Goal: Contribute content: Contribute content

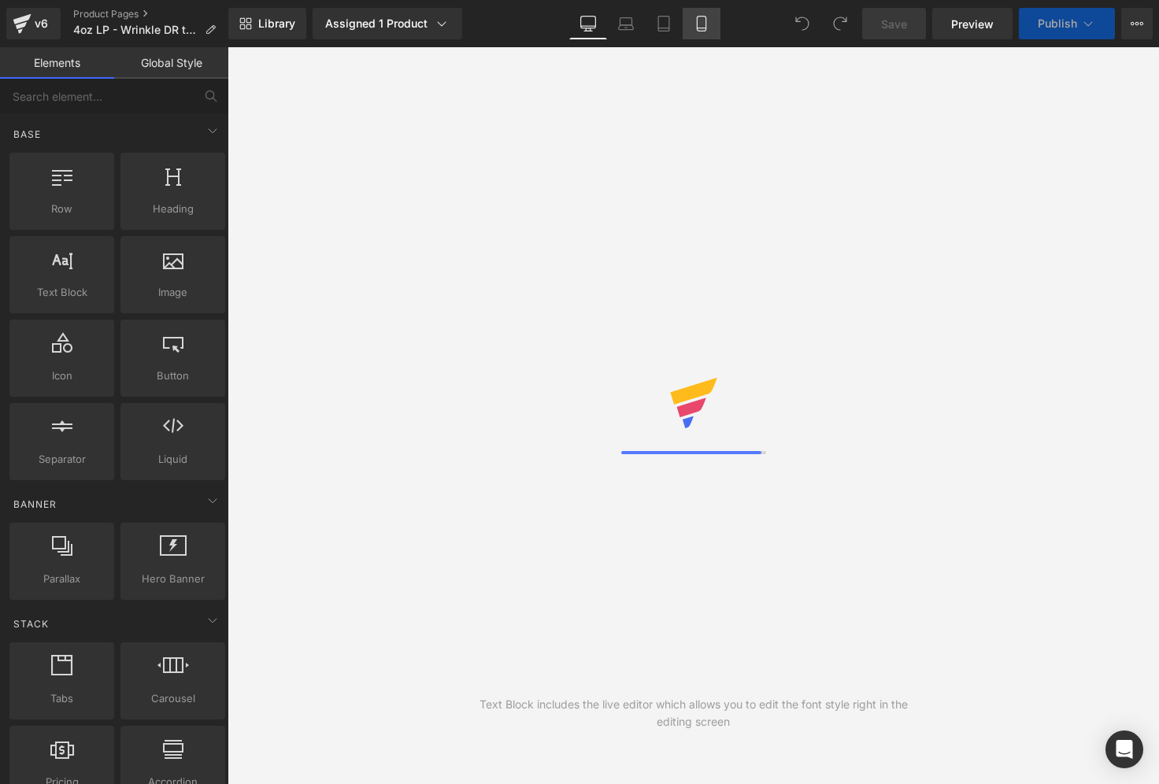
click at [702, 24] on icon at bounding box center [702, 24] width 16 height 16
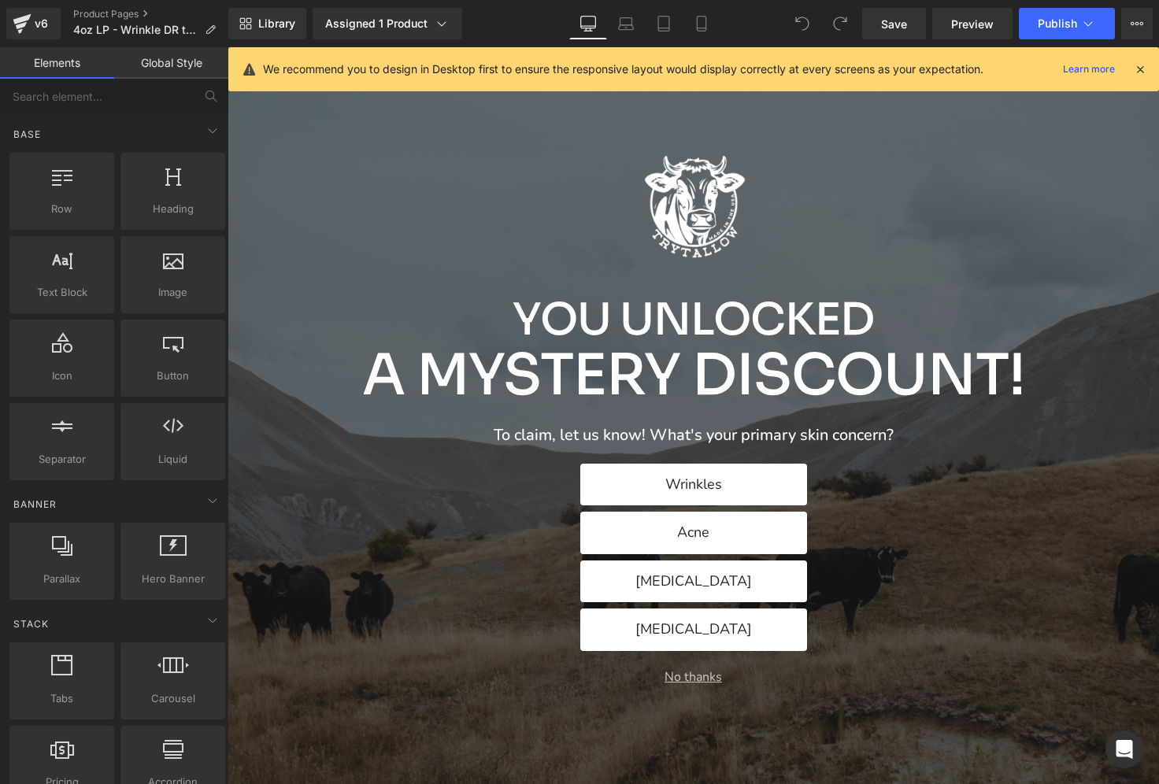
click at [1149, 68] on div "We recommend you to design in Desktop first to ensure the responsive layout wou…" at bounding box center [693, 69] width 931 height 44
click at [1140, 68] on icon at bounding box center [1140, 69] width 14 height 14
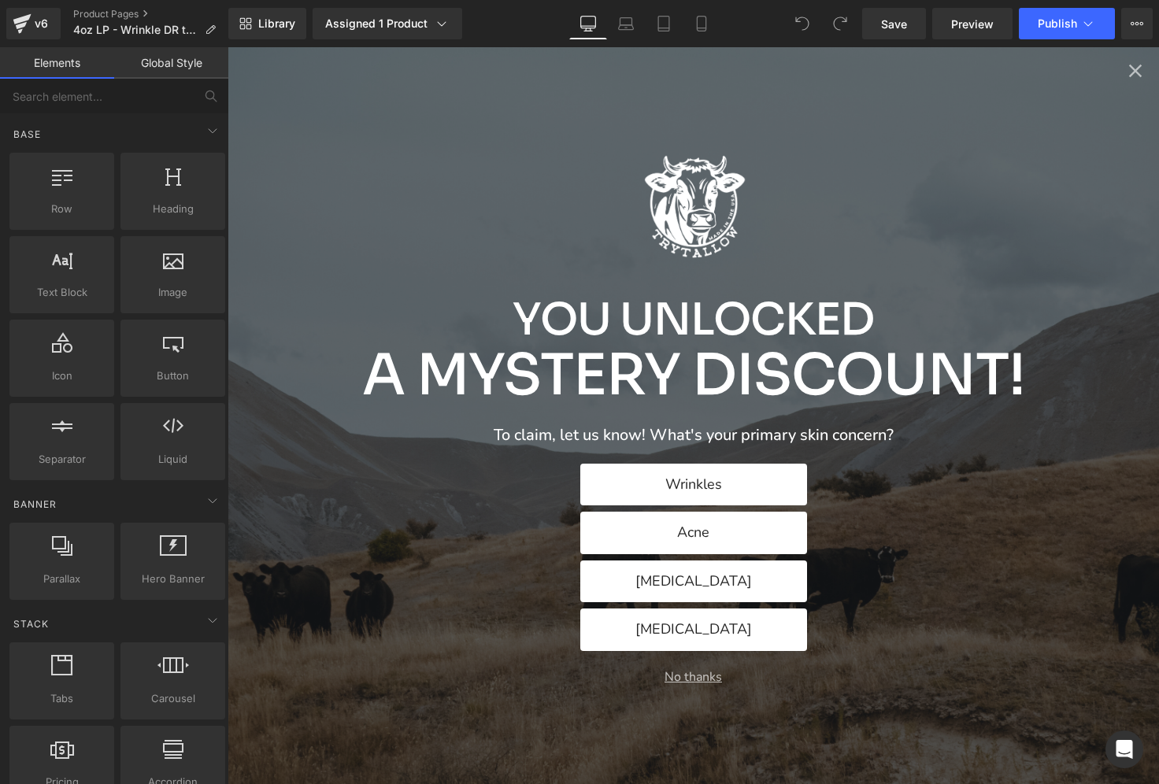
click at [1138, 76] on icon "Close popup" at bounding box center [1135, 71] width 22 height 22
click at [1141, 74] on icon "Close popup" at bounding box center [1135, 71] width 22 height 22
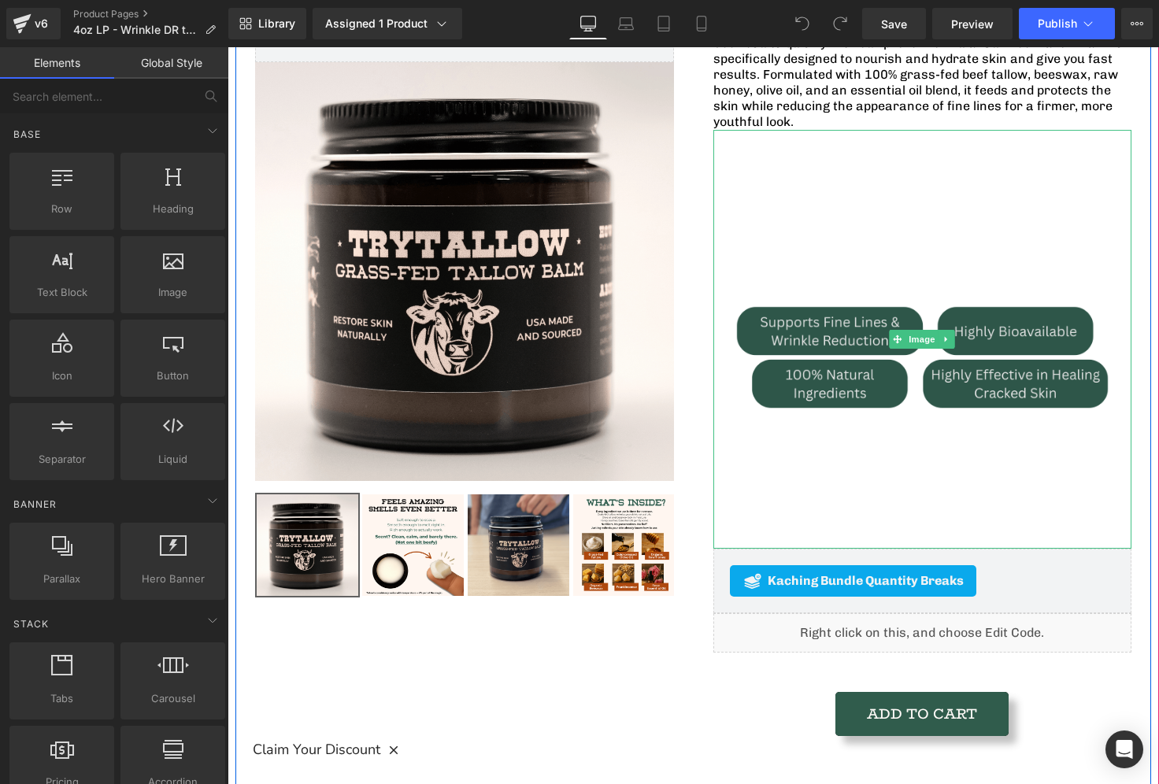
scroll to position [180, 0]
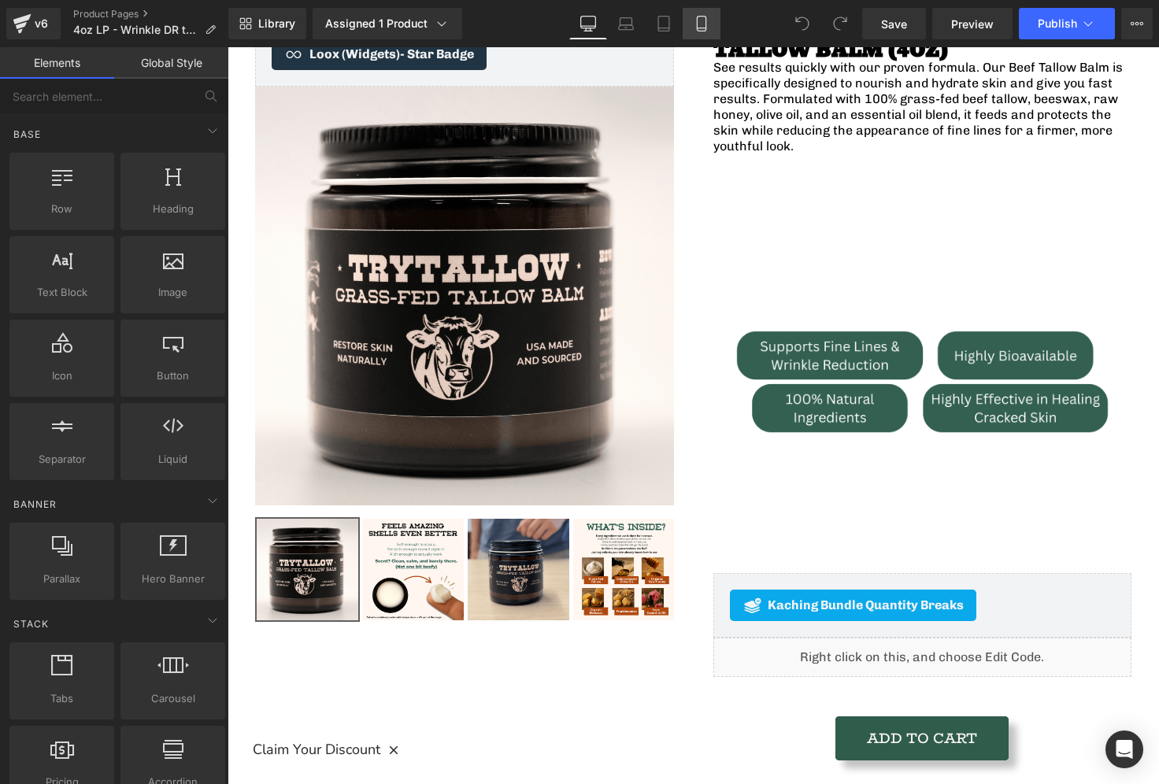
click at [690, 27] on link "Mobile" at bounding box center [702, 23] width 38 height 31
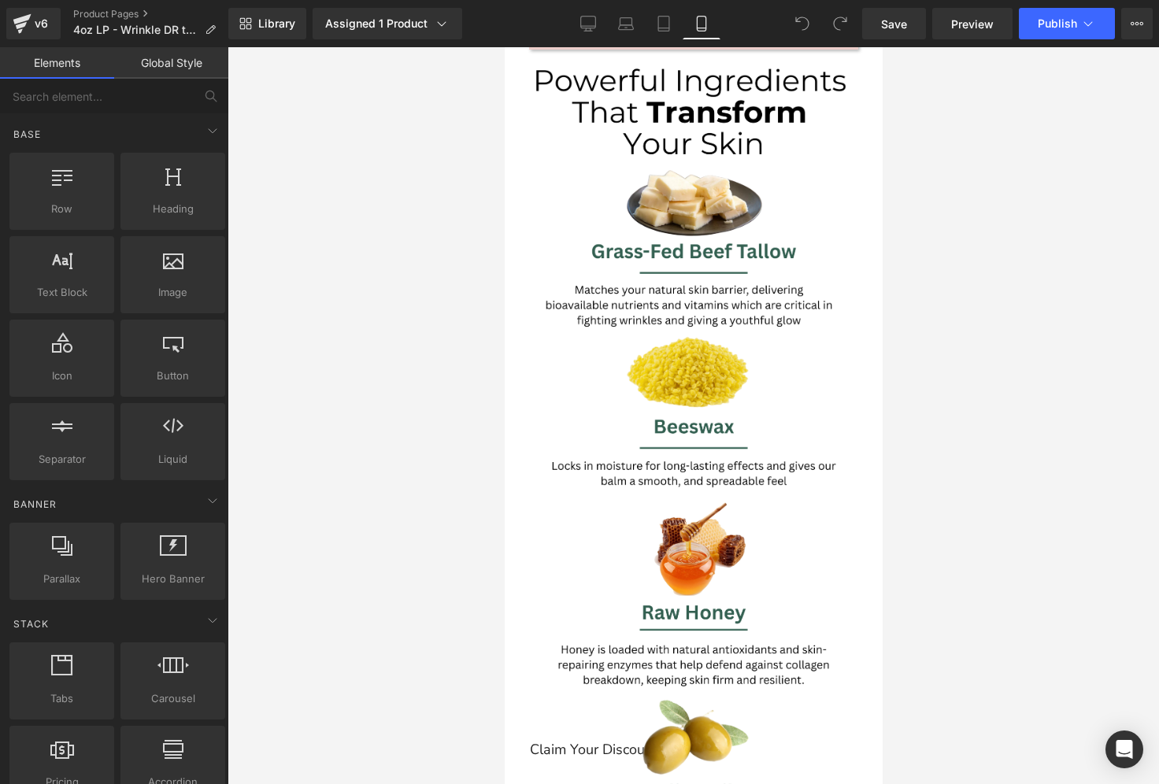
scroll to position [3646, 0]
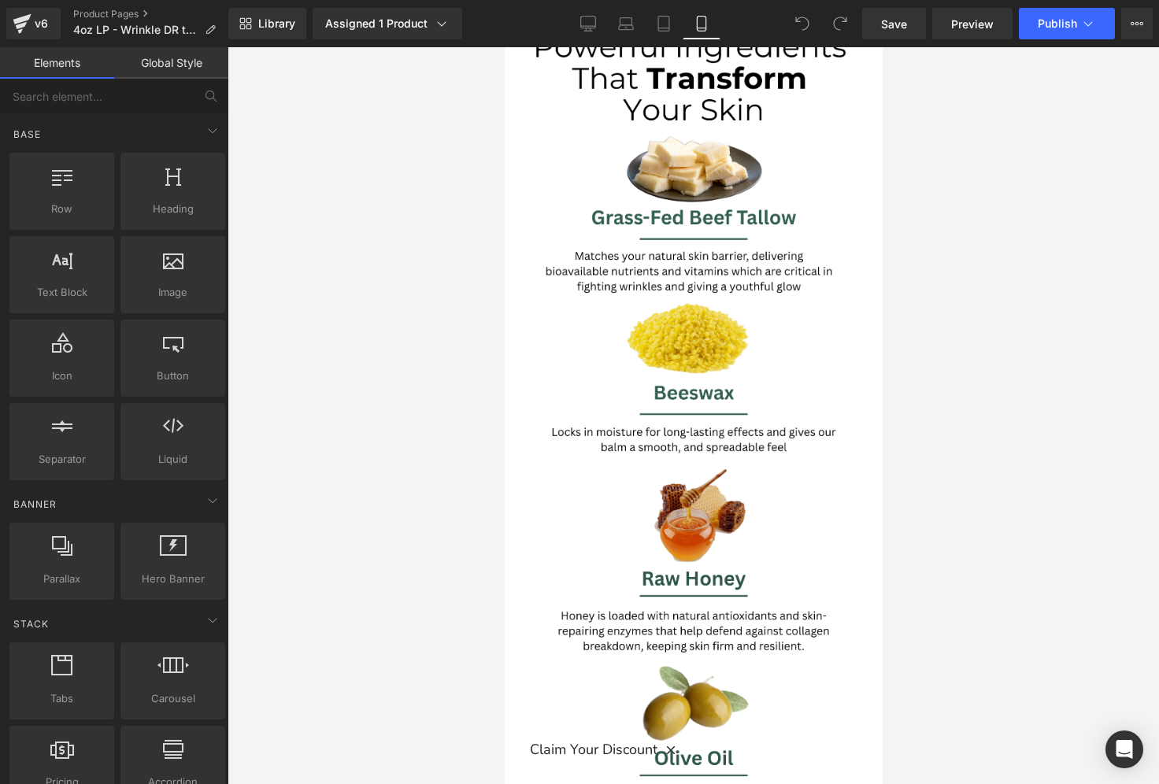
click at [687, 465] on img at bounding box center [693, 701] width 378 height 472
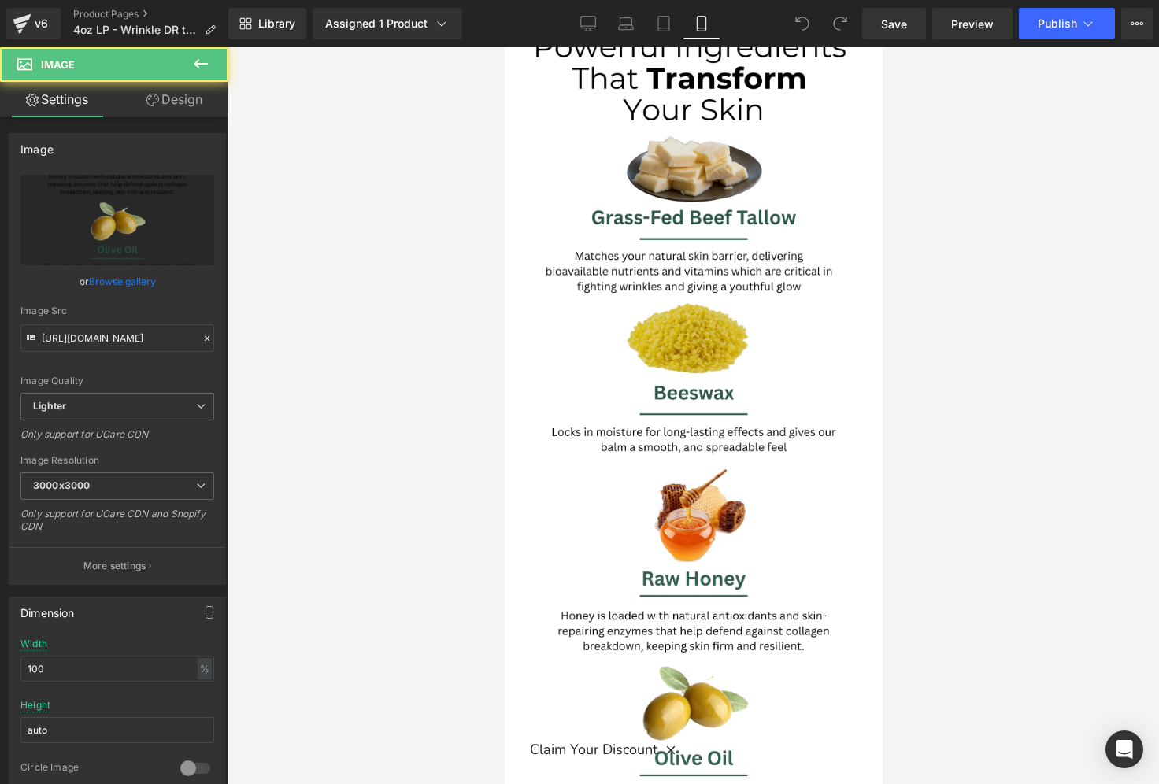
click at [704, 276] on img at bounding box center [693, 260] width 378 height 472
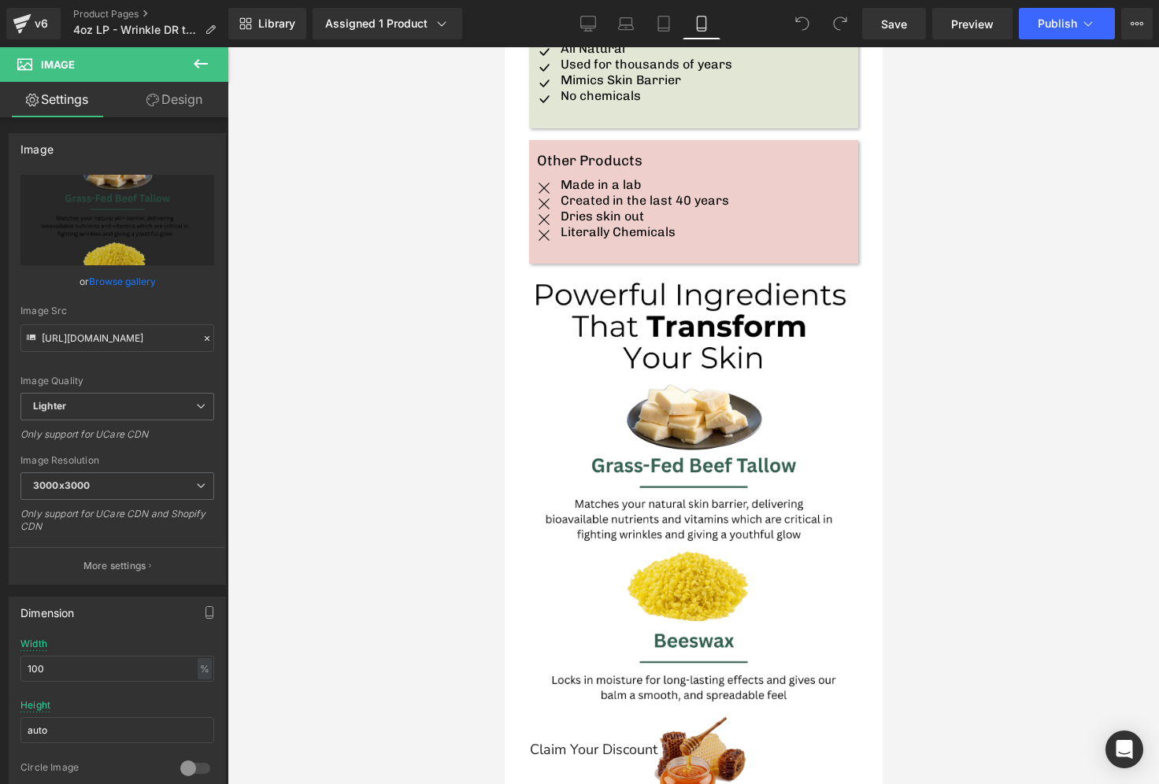
scroll to position [3314, 0]
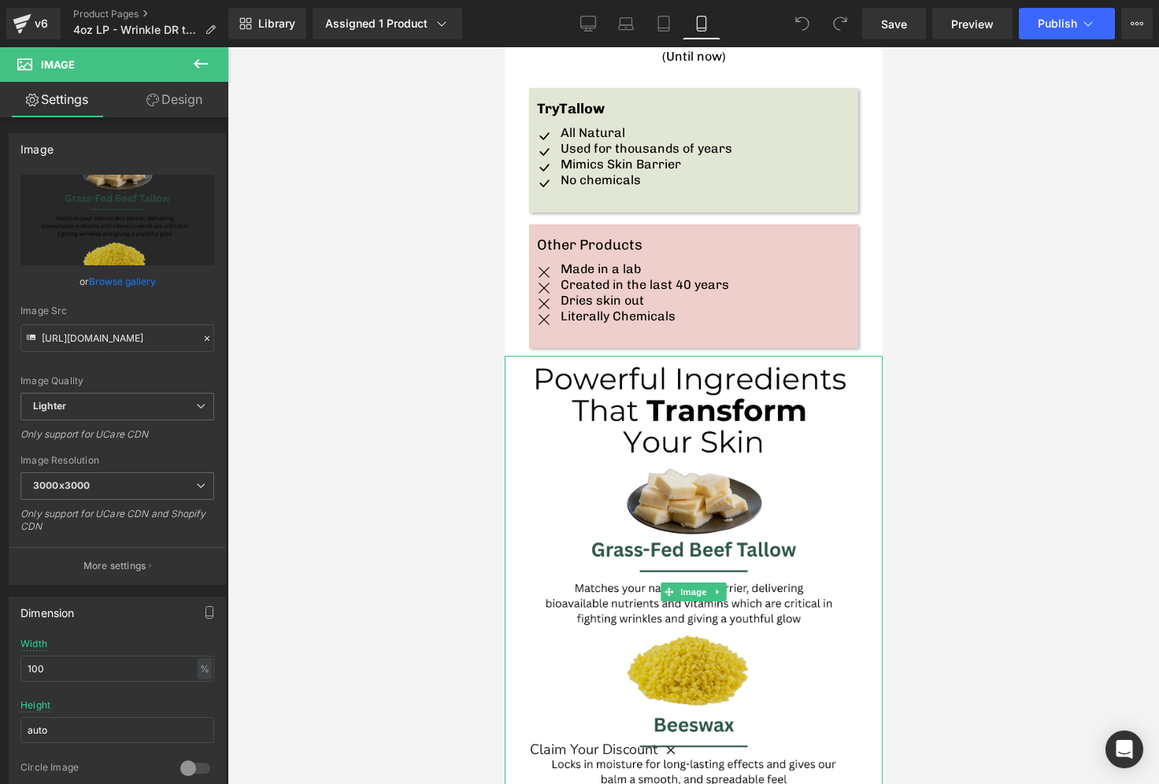
click at [705, 356] on img at bounding box center [693, 592] width 378 height 472
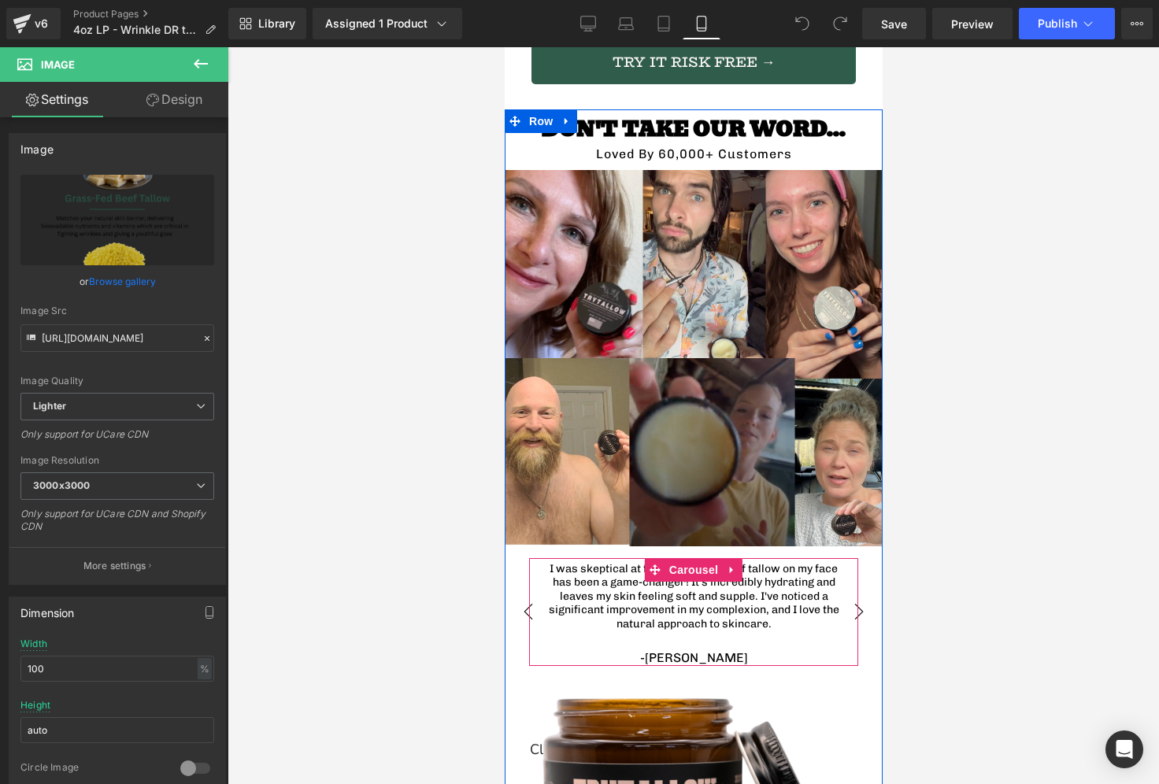
scroll to position [4501, 0]
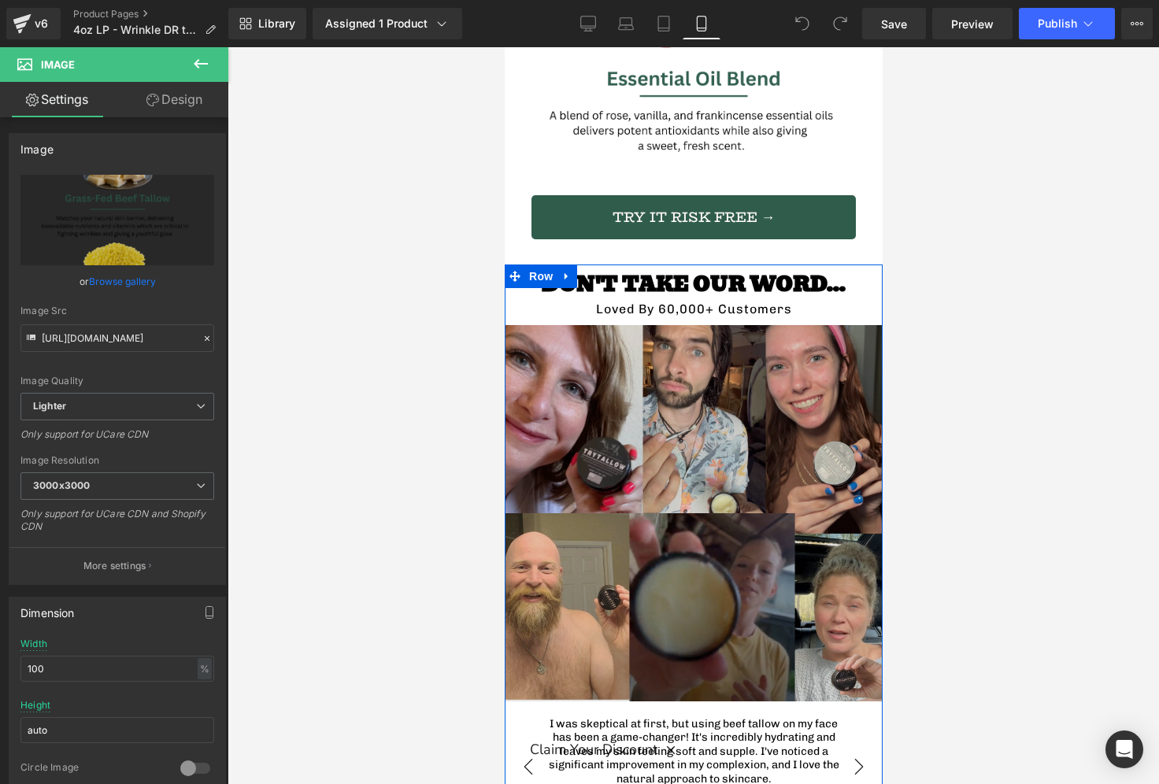
click at [713, 325] on img at bounding box center [693, 513] width 376 height 376
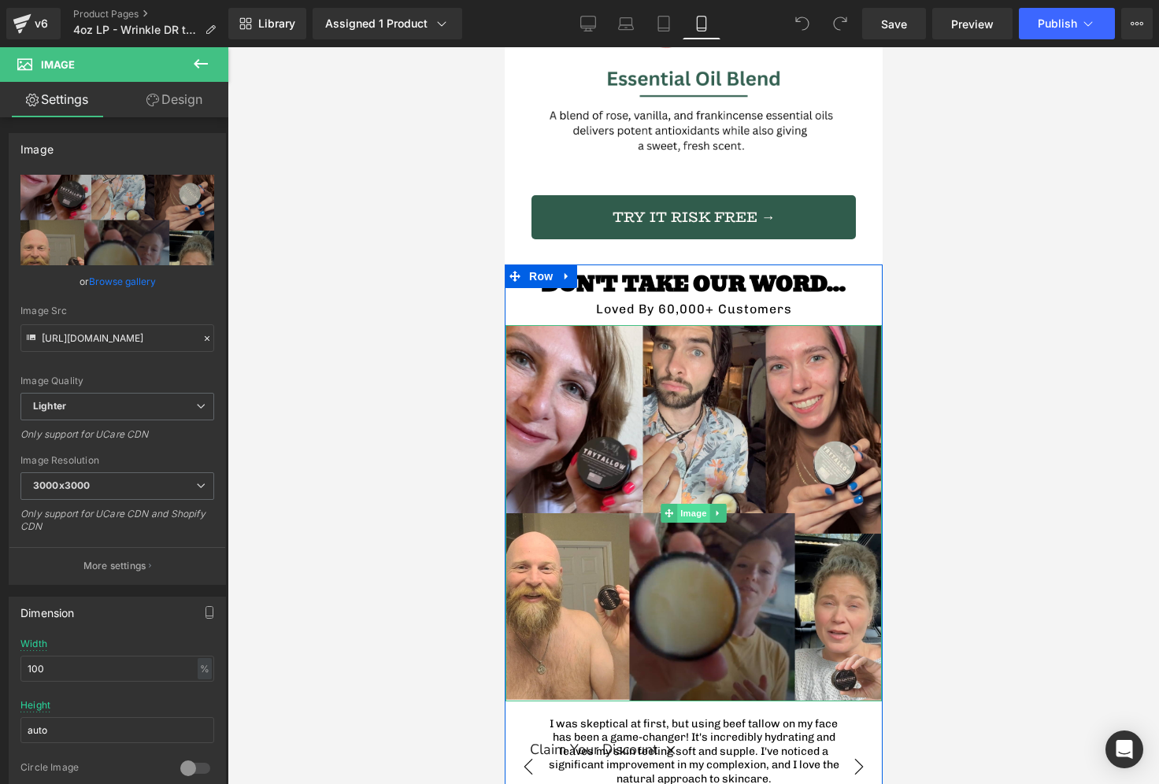
click at [695, 504] on span "Image" at bounding box center [692, 513] width 33 height 19
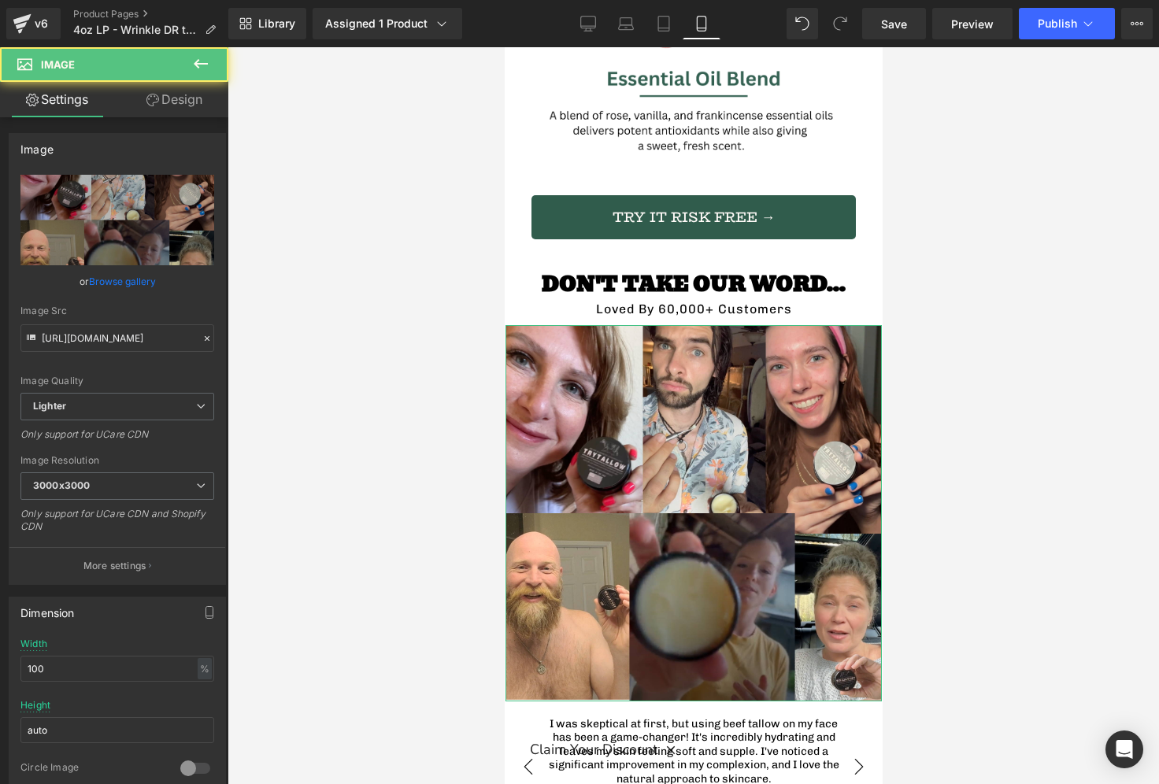
click at [198, 94] on link "Design" at bounding box center [174, 99] width 114 height 35
click at [0, 0] on div "Spacing" at bounding box center [0, 0] width 0 height 0
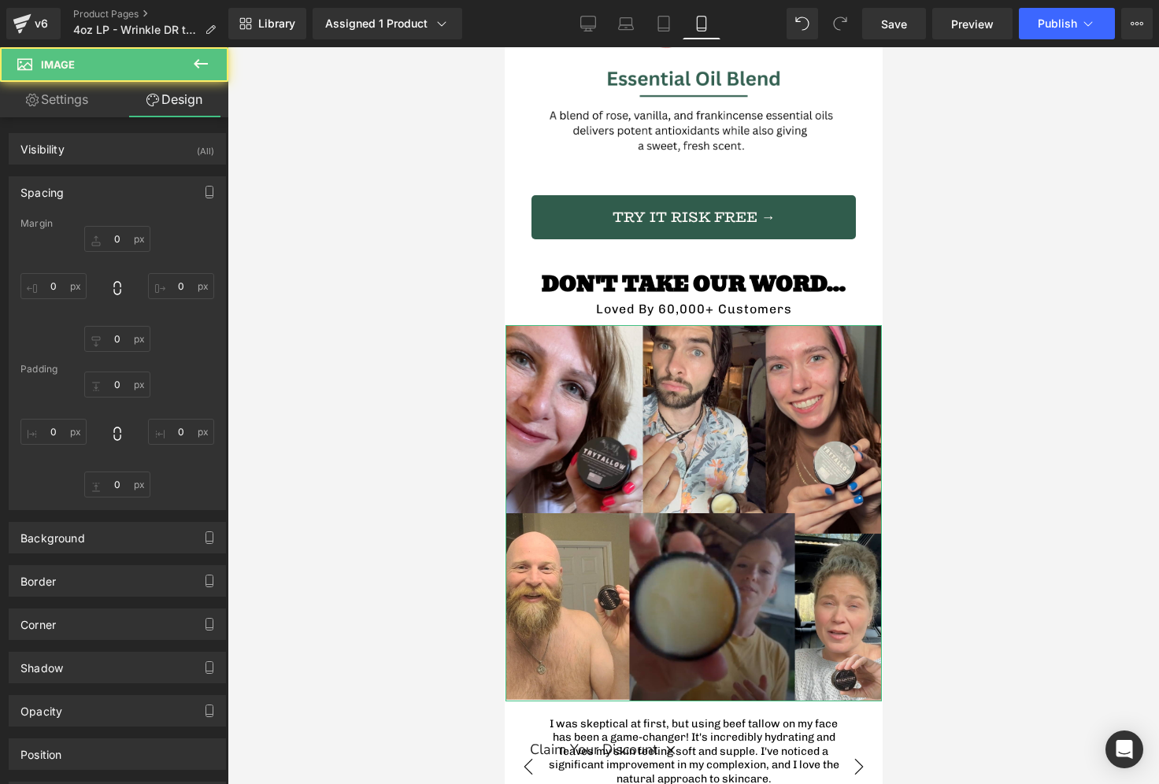
type input "10"
type input "-30"
type input "0"
type input "-30"
type input "0"
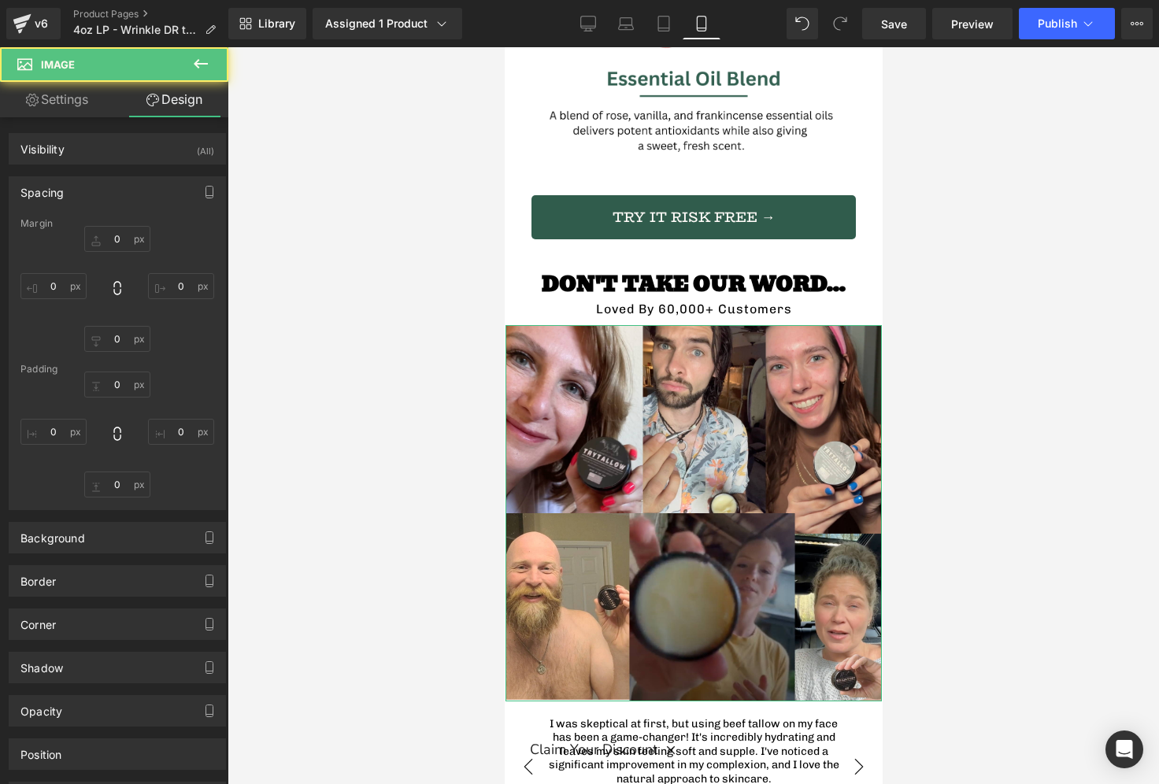
type input "0"
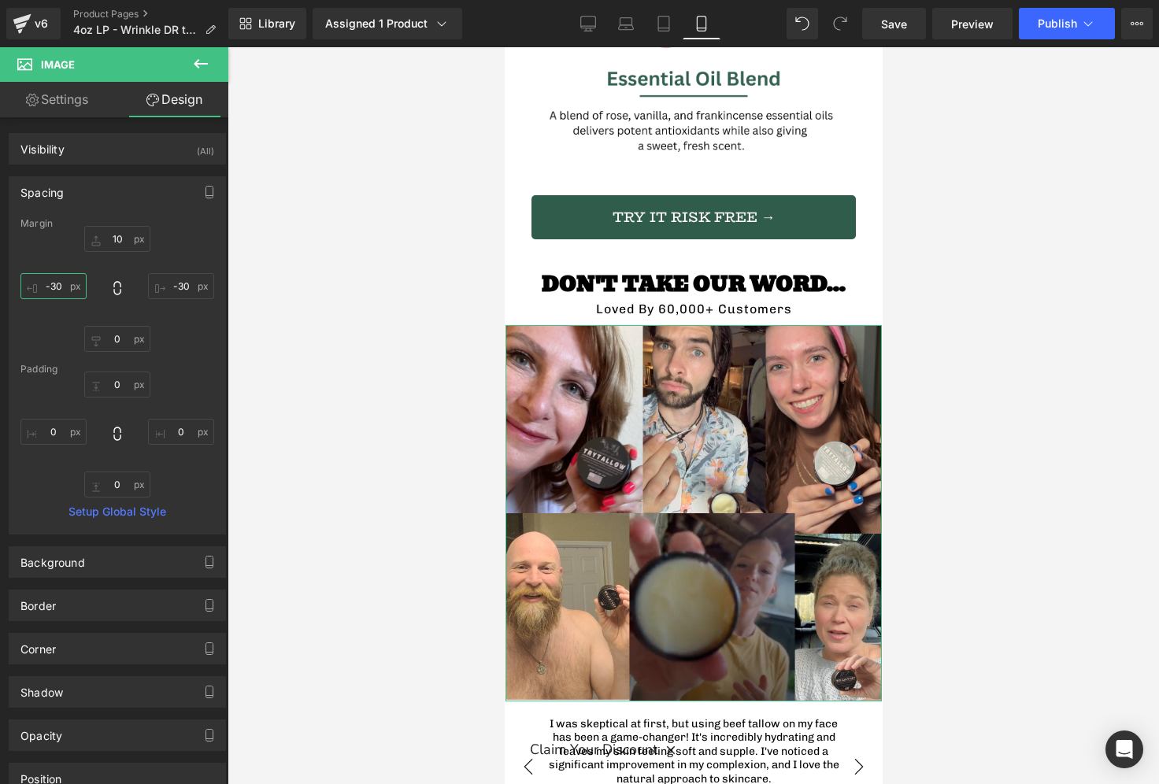
click at [65, 281] on input "-30" at bounding box center [53, 286] width 66 height 26
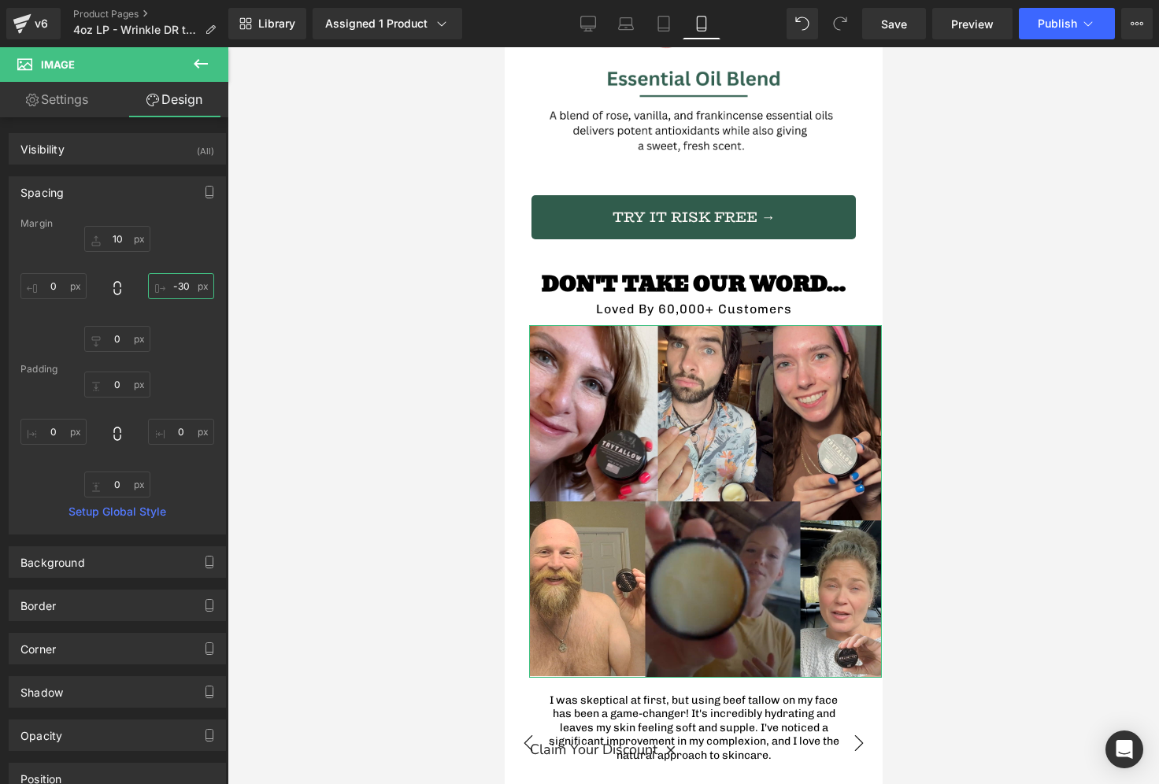
click at [172, 276] on input "-30" at bounding box center [181, 286] width 66 height 26
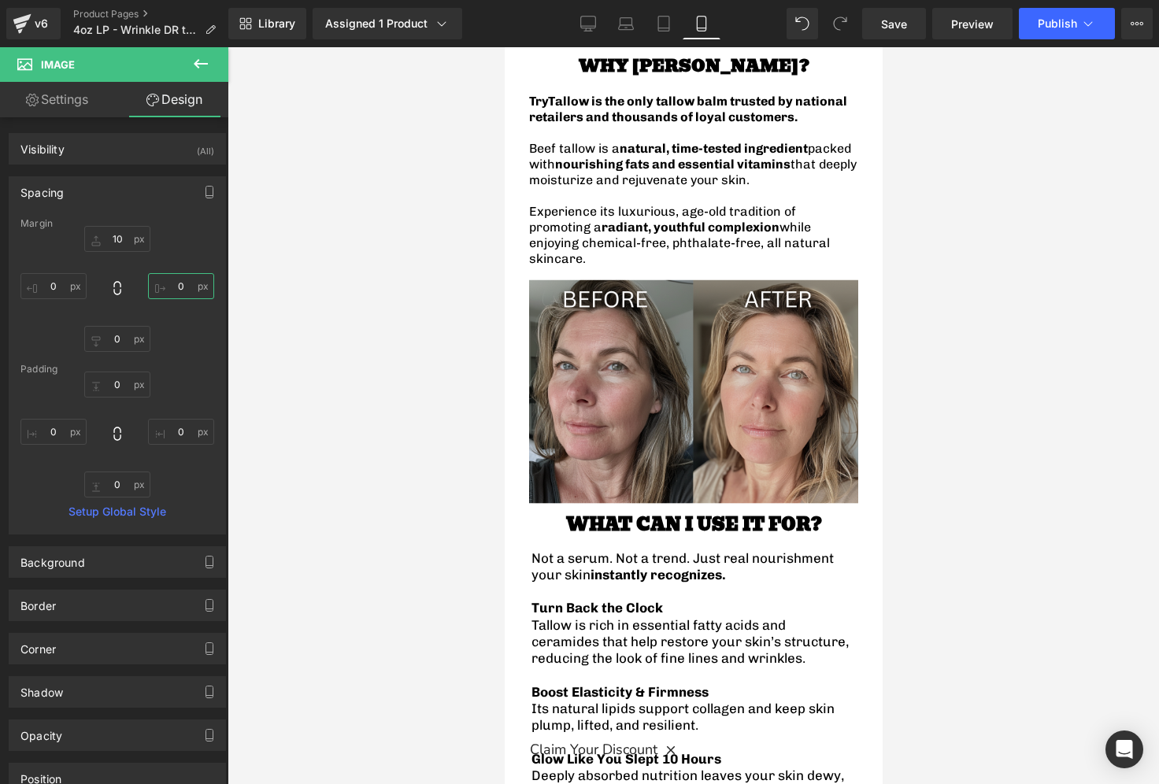
scroll to position [0, 0]
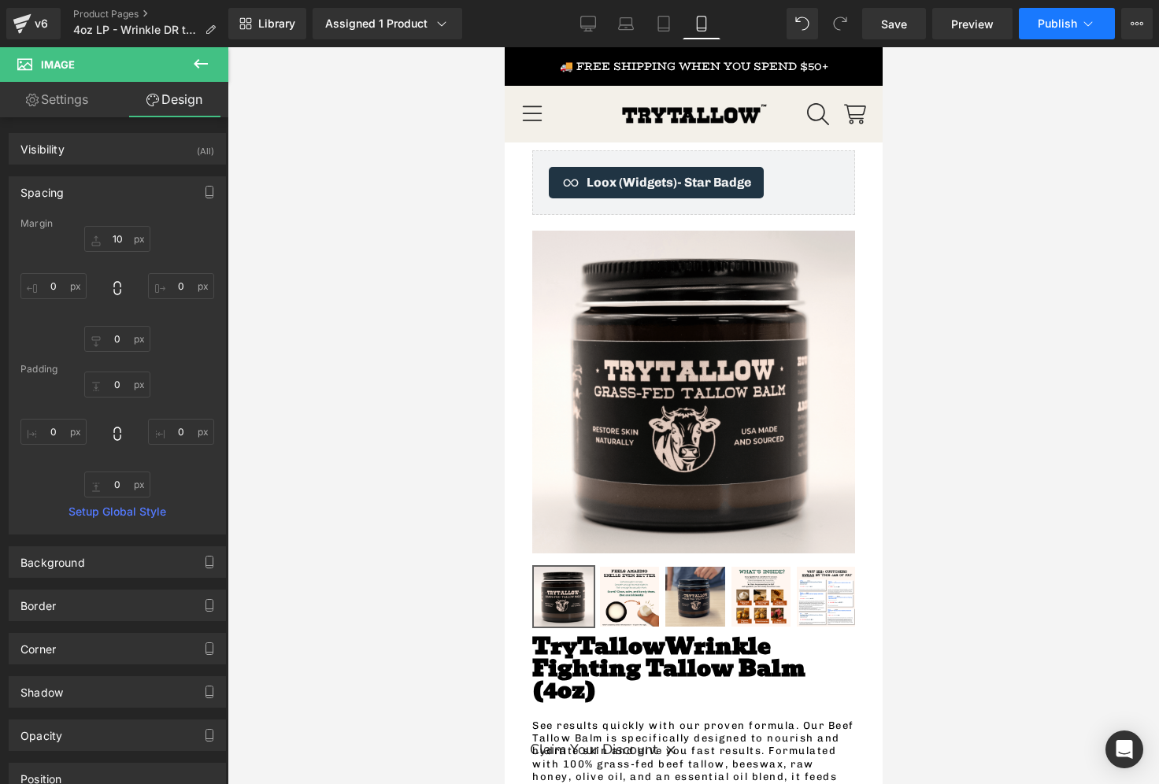
click at [1058, 29] on span "Publish" at bounding box center [1057, 23] width 39 height 13
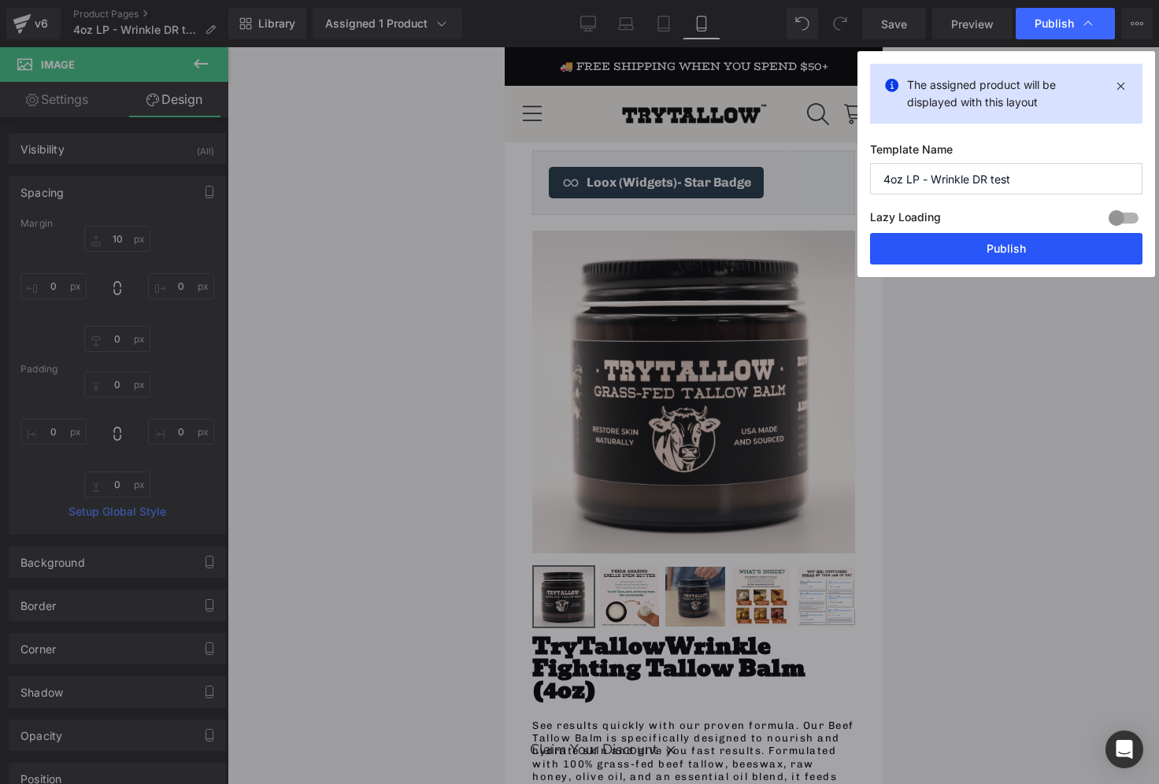
click at [1009, 248] on button "Publish" at bounding box center [1006, 248] width 272 height 31
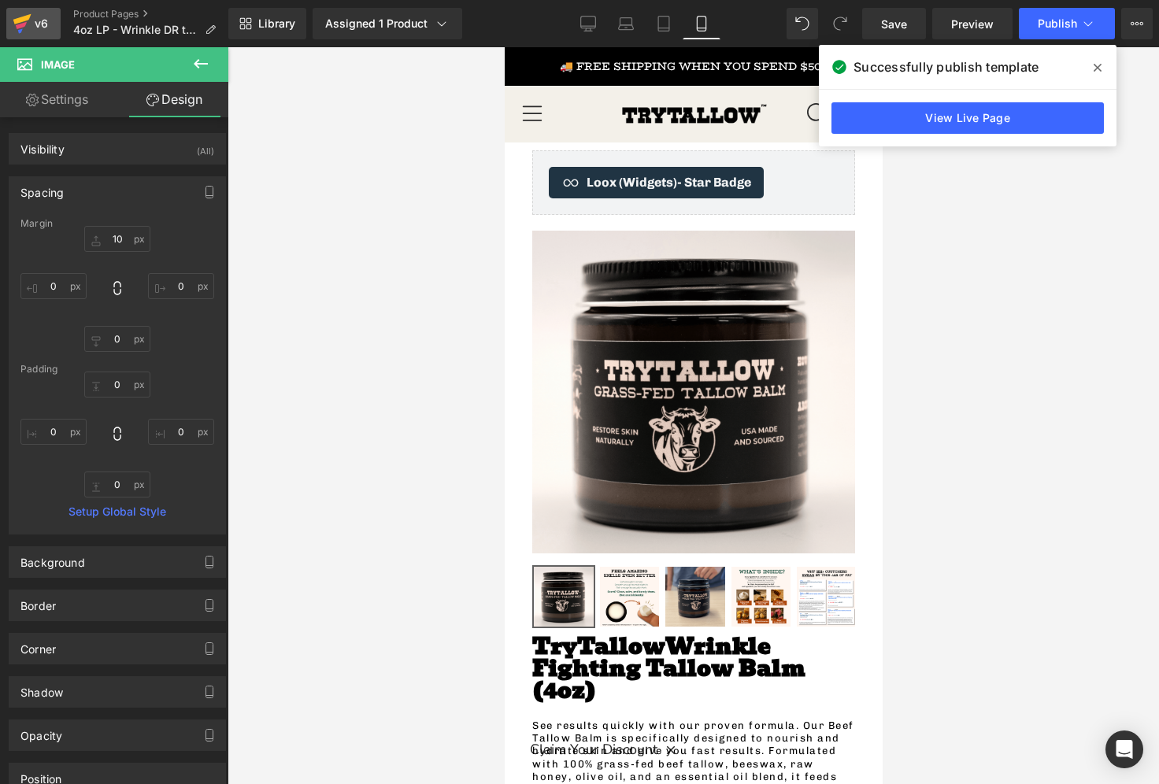
click at [39, 37] on link "v6" at bounding box center [33, 23] width 54 height 31
